Goal: Information Seeking & Learning: Understand process/instructions

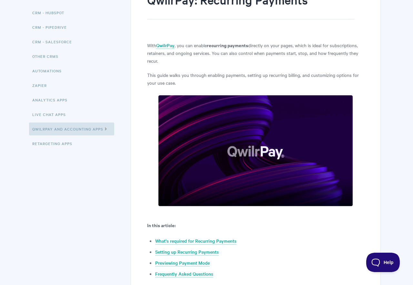
scroll to position [111, 0]
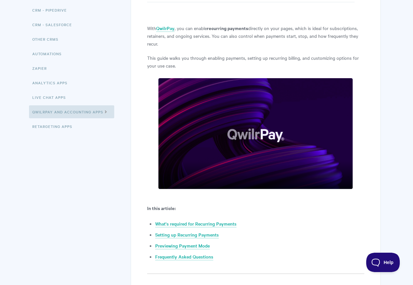
click at [249, 148] on img at bounding box center [255, 133] width 195 height 111
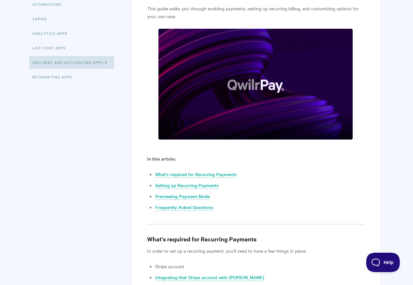
scroll to position [210, 0]
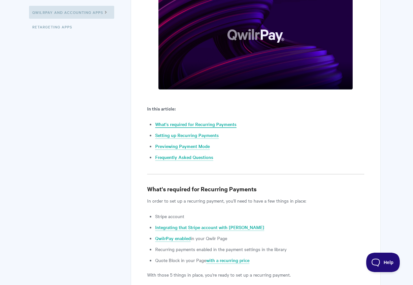
click at [224, 126] on link "What's required for Recurring Payments" at bounding box center [195, 124] width 81 height 7
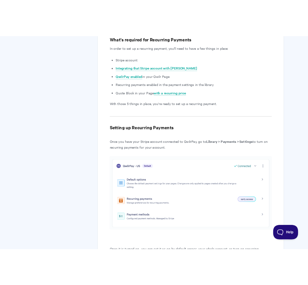
scroll to position [366, 0]
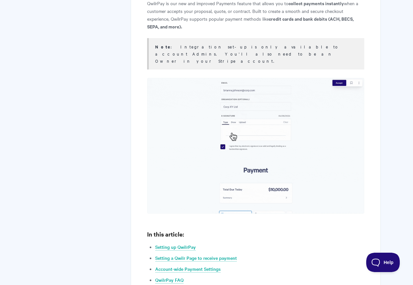
scroll to position [430, 0]
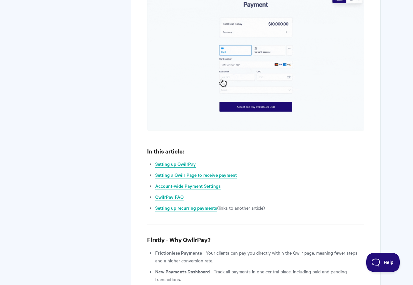
click at [187, 160] on link "Setting up QwilrPay" at bounding box center [175, 163] width 41 height 7
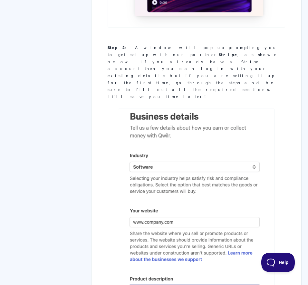
scroll to position [982, 0]
